Goal: Find specific page/section: Find specific page/section

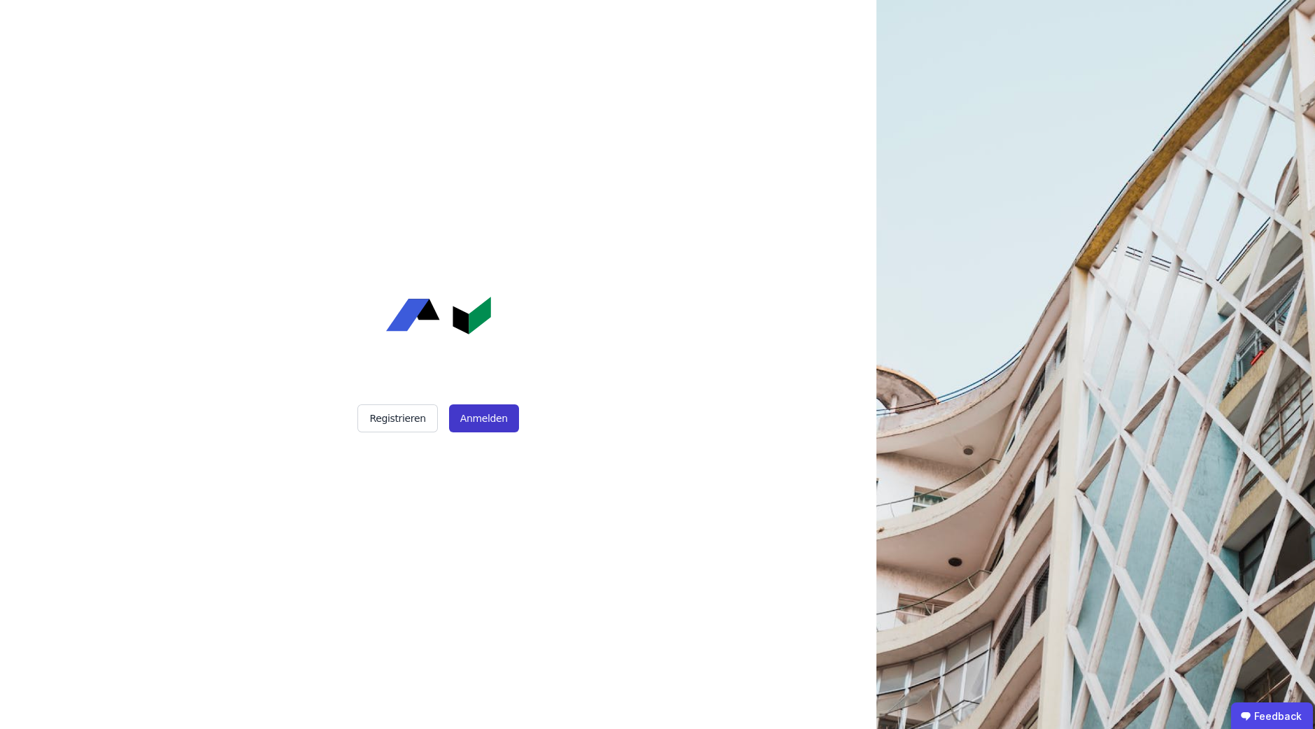
click at [462, 422] on button "Anmelden" at bounding box center [484, 418] width 70 height 28
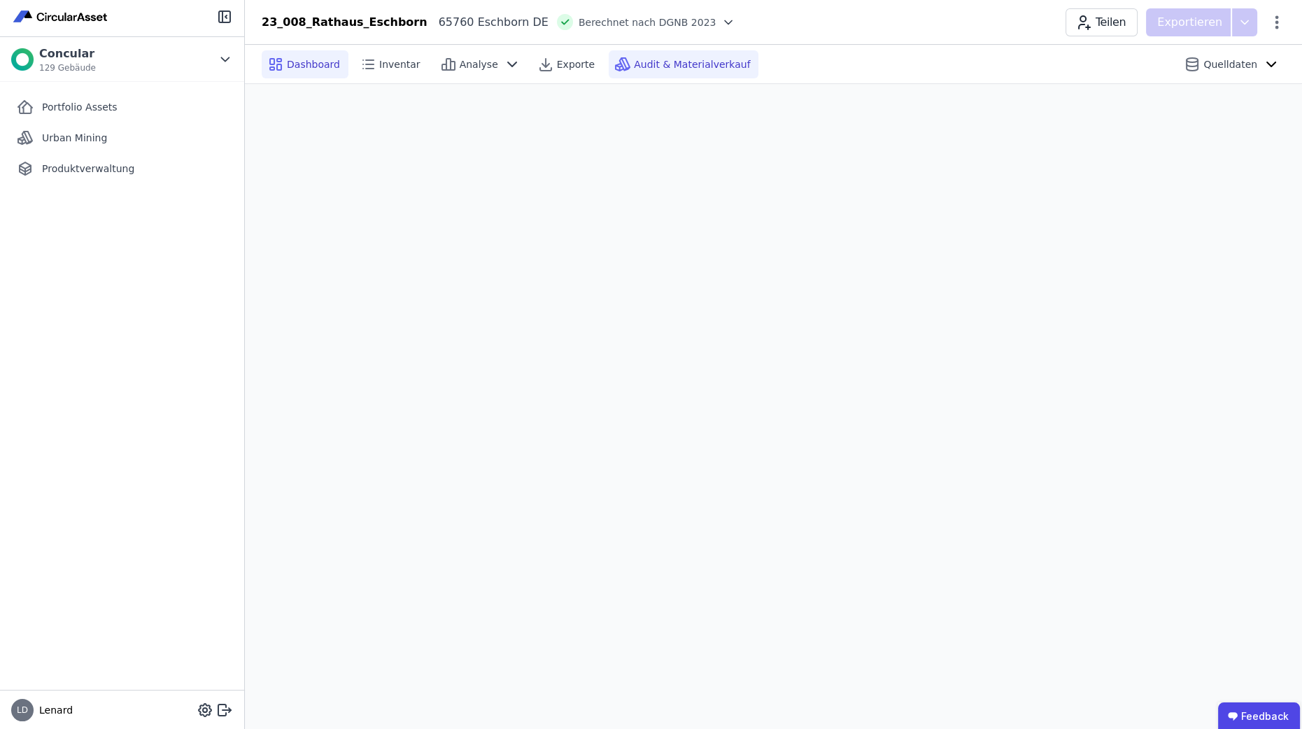
click at [679, 65] on span "Audit & Materialverkauf" at bounding box center [692, 64] width 116 height 14
click at [635, 66] on span "Audit & Materialverkauf" at bounding box center [692, 64] width 116 height 14
click at [634, 64] on span "Audit & Materialverkauf" at bounding box center [692, 64] width 116 height 14
